Goal: Check status: Check status

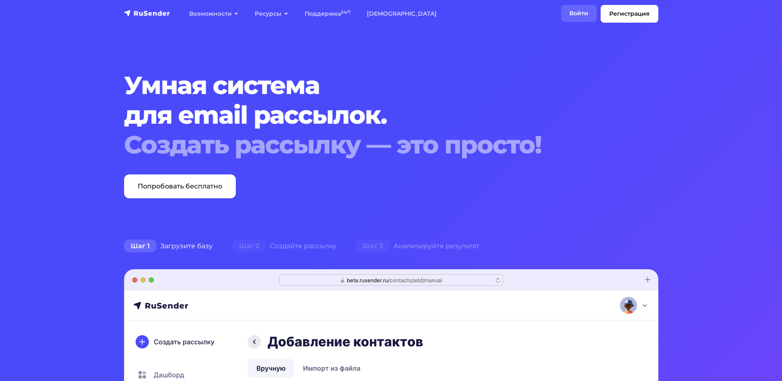
click at [567, 14] on link "Войти" at bounding box center [578, 13] width 35 height 17
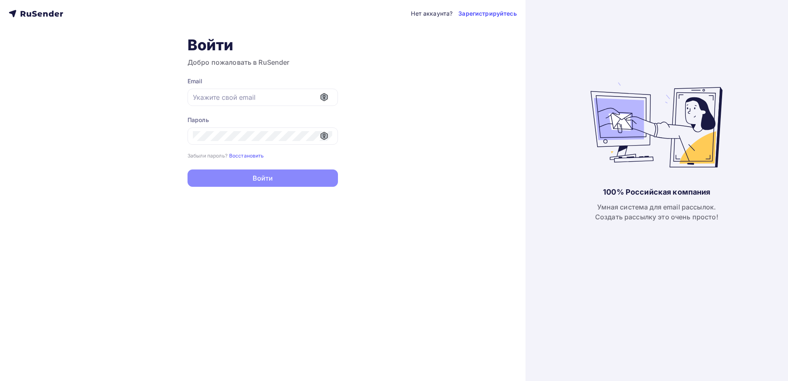
type input "[EMAIL_ADDRESS][PERSON_NAME][DOMAIN_NAME]"
click at [258, 180] on button "Войти" at bounding box center [262, 177] width 150 height 17
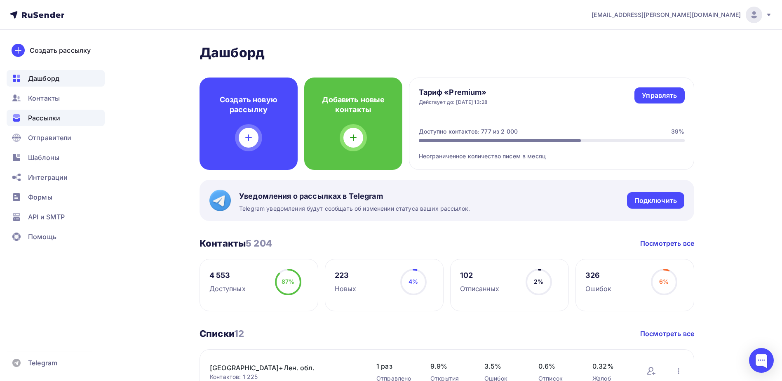
click at [37, 120] on span "Рассылки" at bounding box center [44, 118] width 32 height 10
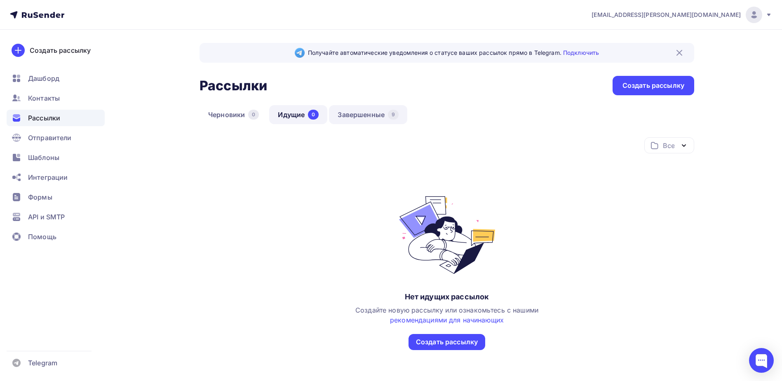
click at [349, 114] on link "Завершенные 9" at bounding box center [368, 114] width 78 height 19
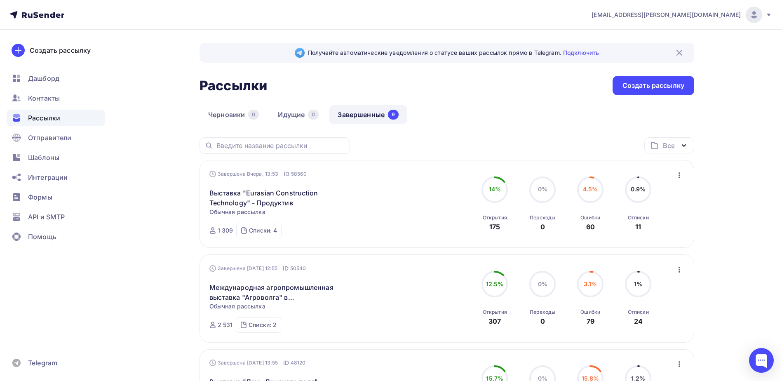
click at [680, 175] on icon "button" at bounding box center [679, 175] width 10 height 10
click at [680, 176] on icon "button" at bounding box center [679, 175] width 10 height 10
click at [431, 188] on div "Завершена Вчера, 13:53 ID 58560 Выставка "Eurasian Construction Technology" - П…" at bounding box center [446, 204] width 475 height 68
